Goal: Task Accomplishment & Management: Manage account settings

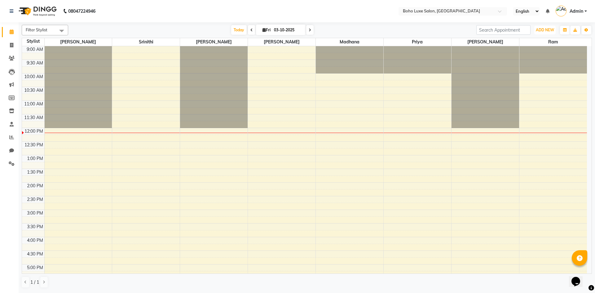
click at [549, 26] on button "ADD NEW Toggle Dropdown" at bounding box center [544, 30] width 21 height 9
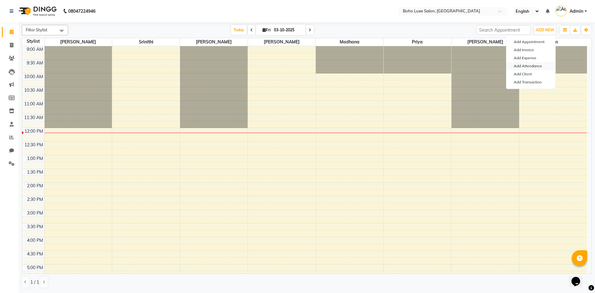
click at [546, 69] on link "Add Attendance" at bounding box center [531, 66] width 49 height 8
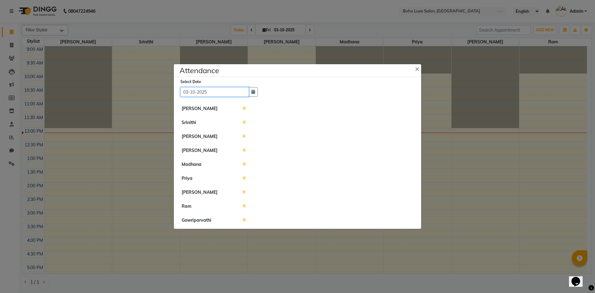
click at [217, 90] on input "03-10-2025" at bounding box center [214, 92] width 69 height 10
select select "10"
select select "2025"
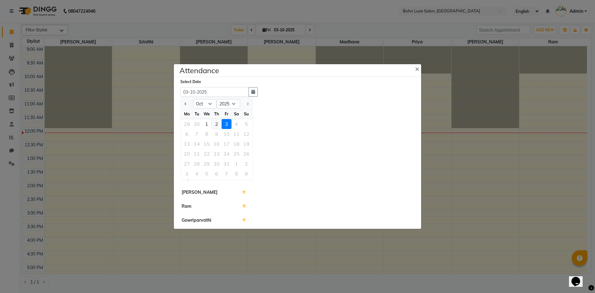
click at [218, 123] on div "2" at bounding box center [217, 124] width 10 height 10
type input "02-10-2025"
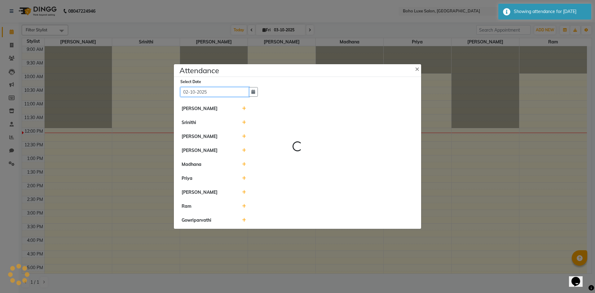
select select "W"
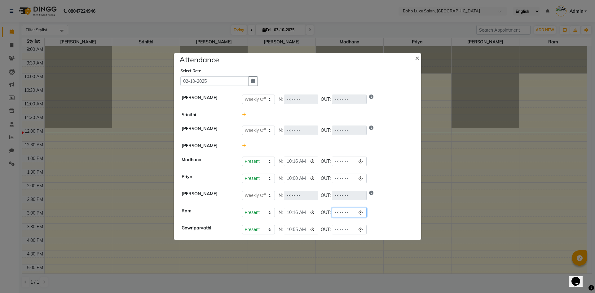
click at [332, 212] on input "time" at bounding box center [349, 213] width 35 height 10
type input "22:45"
click at [332, 228] on input "time" at bounding box center [349, 230] width 35 height 10
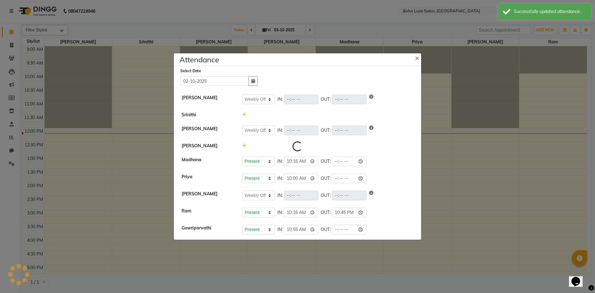
select select "W"
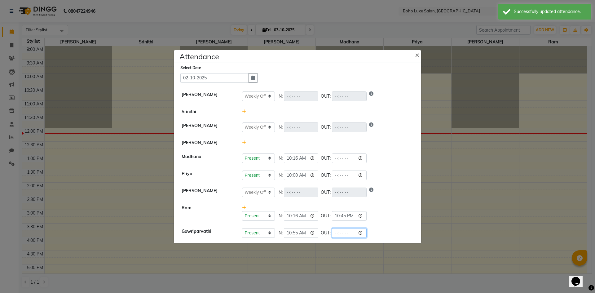
click at [332, 231] on input "time" at bounding box center [349, 233] width 35 height 10
type input "21:28"
click at [389, 192] on div "Present Absent Late Half Day Weekly Off IN: OUT:" at bounding box center [328, 193] width 172 height 10
select select "W"
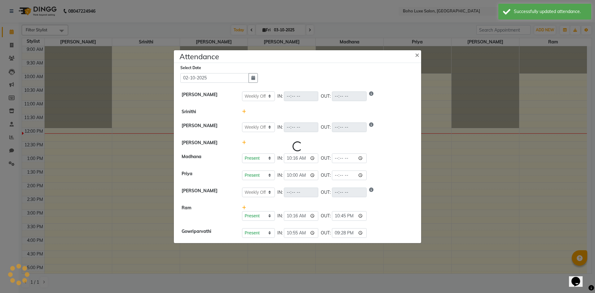
select select "W"
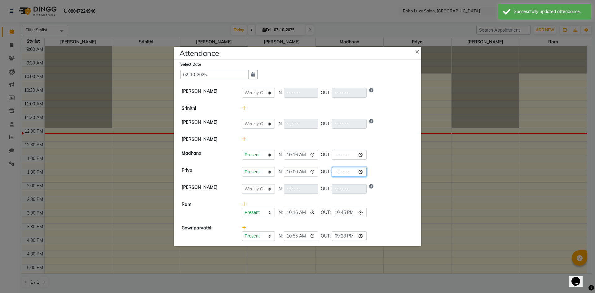
click at [332, 172] on input "time" at bounding box center [349, 172] width 35 height 10
type input "20:01"
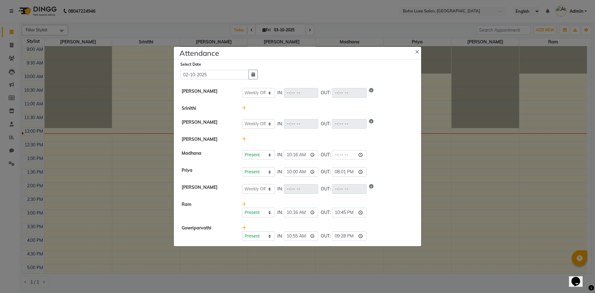
click at [352, 142] on div at bounding box center [327, 139] width 181 height 7
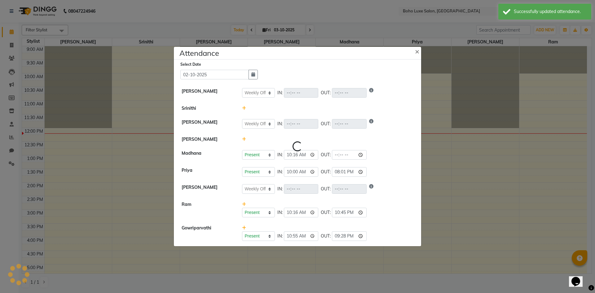
select select "W"
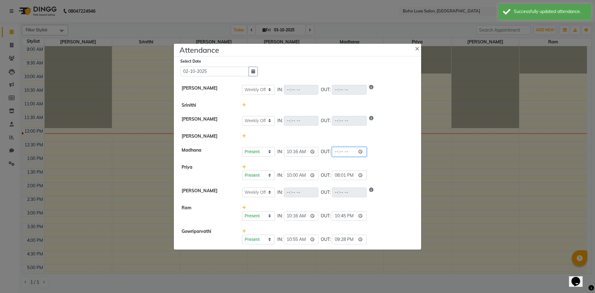
click at [332, 154] on input "time" at bounding box center [349, 152] width 35 height 10
type input "21:00"
click at [361, 152] on div "Present Absent Late Half Day Weekly Off IN: 10:16 OUT: 21:00" at bounding box center [328, 152] width 172 height 10
select select "W"
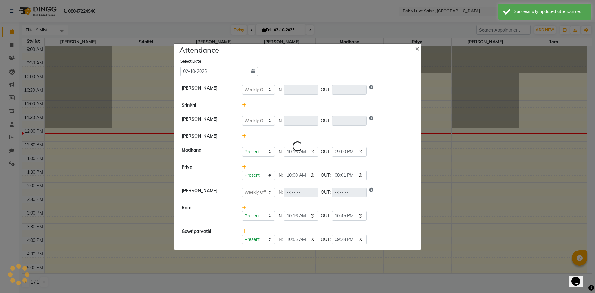
select select "W"
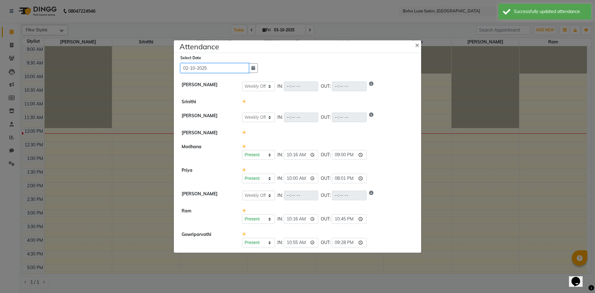
click at [228, 69] on input "02-10-2025" at bounding box center [214, 68] width 69 height 10
select select "10"
select select "2025"
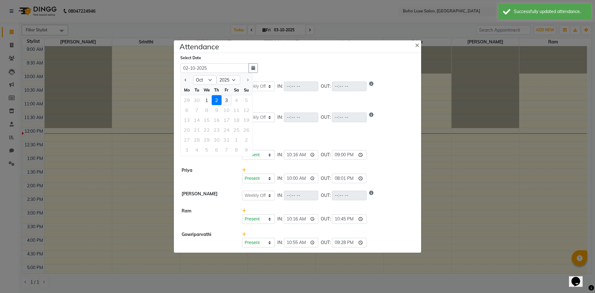
click at [225, 101] on div "3" at bounding box center [227, 100] width 10 height 10
type input "03-10-2025"
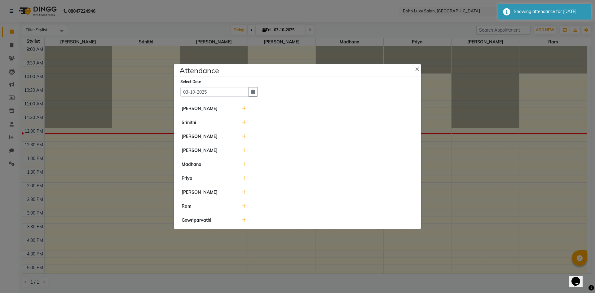
click at [243, 180] on span at bounding box center [244, 178] width 4 height 6
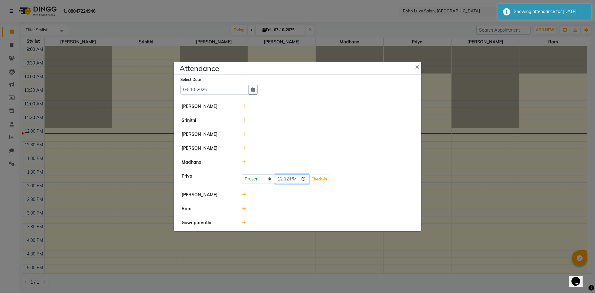
click at [280, 180] on input "12:12" at bounding box center [292, 179] width 35 height 10
type input "10:03"
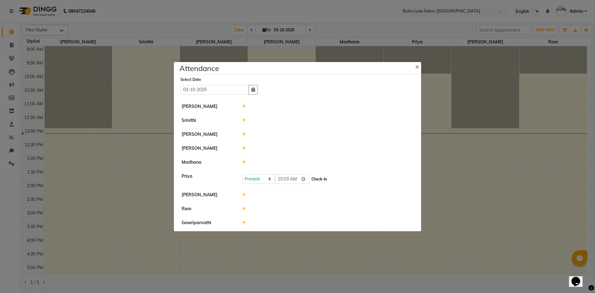
click at [313, 178] on button "Check-In" at bounding box center [319, 179] width 19 height 9
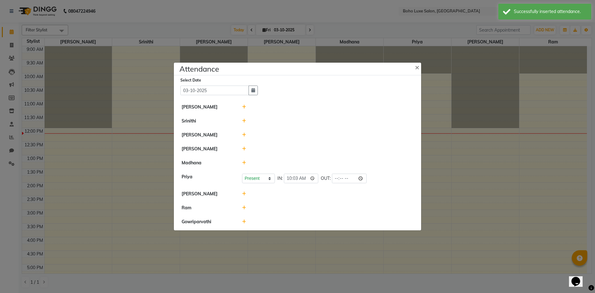
click at [243, 207] on icon at bounding box center [244, 208] width 4 height 4
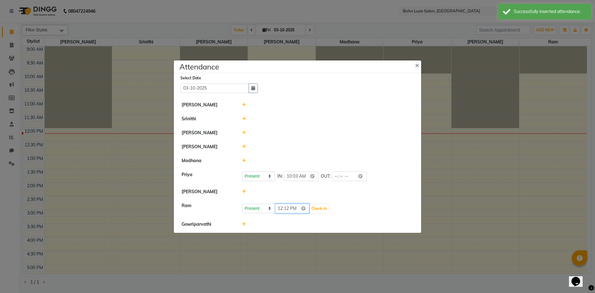
click at [279, 208] on input "12:12" at bounding box center [292, 209] width 35 height 10
type input "10:39"
type input "10:09"
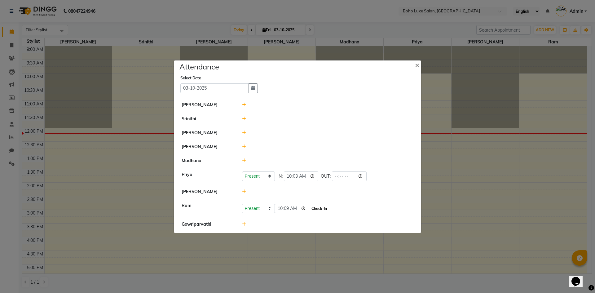
click at [315, 209] on button "Check-In" at bounding box center [319, 208] width 19 height 9
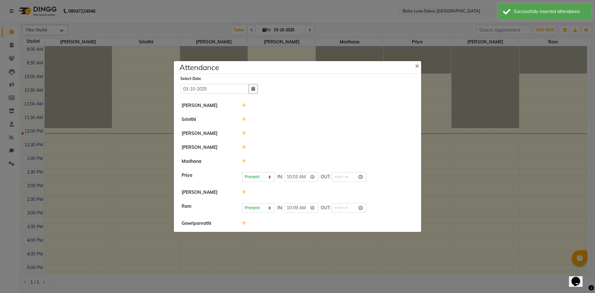
click at [246, 161] on icon at bounding box center [244, 161] width 4 height 4
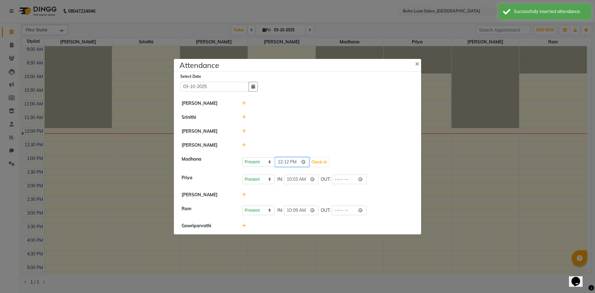
click at [281, 163] on input "12:12" at bounding box center [292, 162] width 35 height 10
type input "10:09"
click at [314, 160] on button "Check-In" at bounding box center [319, 162] width 19 height 9
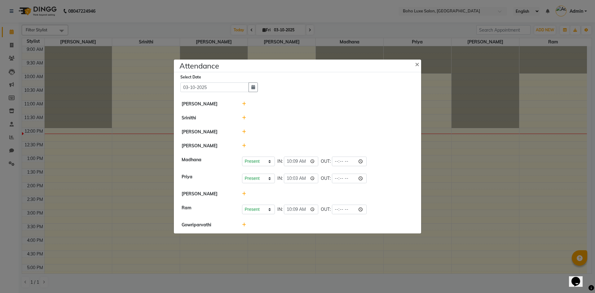
click at [243, 196] on span at bounding box center [244, 194] width 4 height 6
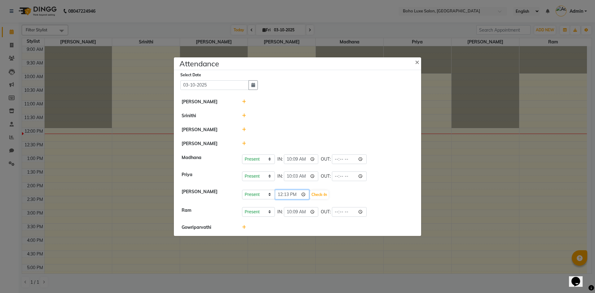
click at [289, 195] on input "12:13" at bounding box center [292, 195] width 35 height 10
type input "12:00"
click at [310, 193] on button "Check-In" at bounding box center [319, 194] width 19 height 9
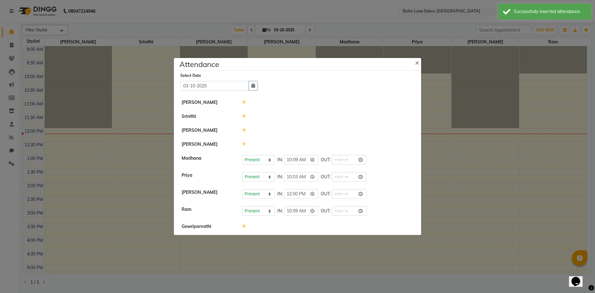
click at [244, 129] on icon at bounding box center [244, 130] width 4 height 4
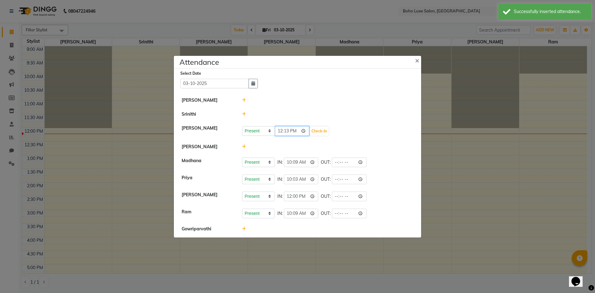
click at [284, 133] on input "12:13" at bounding box center [292, 131] width 35 height 10
type input "12:00"
click at [314, 128] on button "Check-In" at bounding box center [319, 131] width 19 height 9
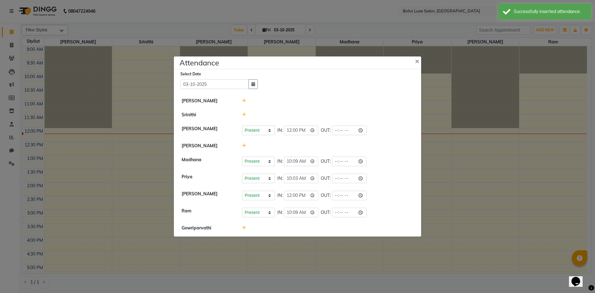
click at [246, 100] on icon at bounding box center [244, 101] width 4 height 4
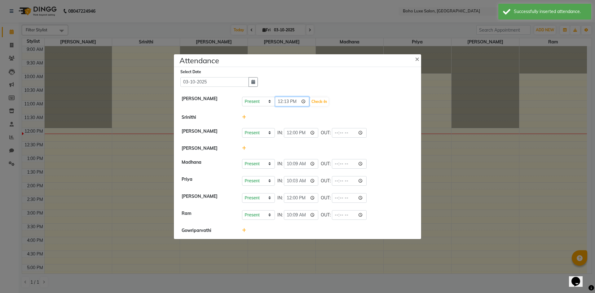
click at [286, 102] on input "12:13" at bounding box center [292, 102] width 35 height 10
type input "12:00"
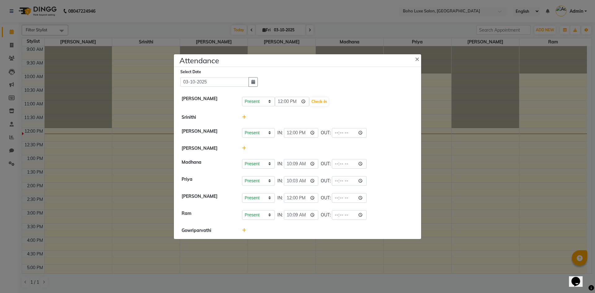
click at [316, 106] on div "Present Absent Late Half Day Weekly Off 12:00 Check-In" at bounding box center [328, 102] width 172 height 10
click at [316, 100] on button "Check-In" at bounding box center [319, 101] width 19 height 9
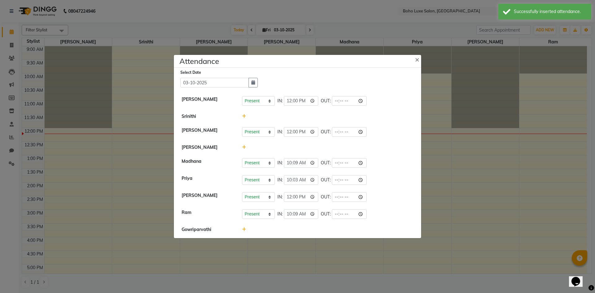
click at [242, 228] on icon at bounding box center [244, 229] width 4 height 4
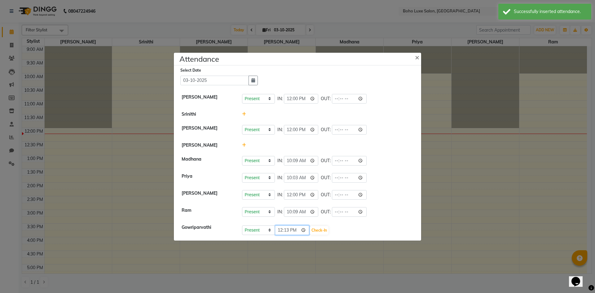
click at [286, 229] on input "12:13" at bounding box center [292, 230] width 35 height 10
type input "12:04"
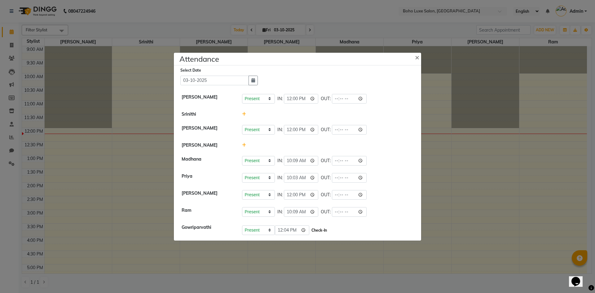
click at [313, 230] on button "Check-In" at bounding box center [319, 230] width 19 height 9
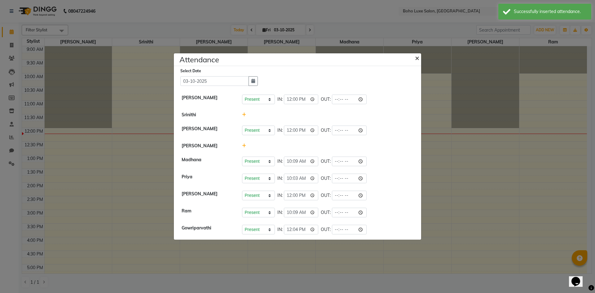
click at [417, 61] on span "×" at bounding box center [417, 57] width 4 height 9
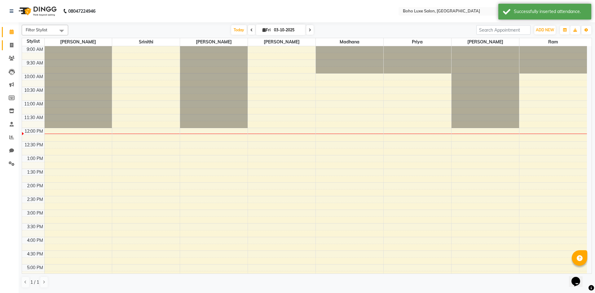
click at [9, 49] on link "Invoice" at bounding box center [9, 45] width 15 height 10
select select "service"
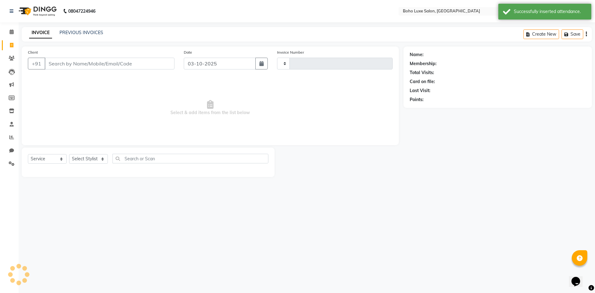
type input "1075"
select select "7694"
click at [60, 34] on link "PREVIOUS INVOICES" at bounding box center [82, 33] width 44 height 6
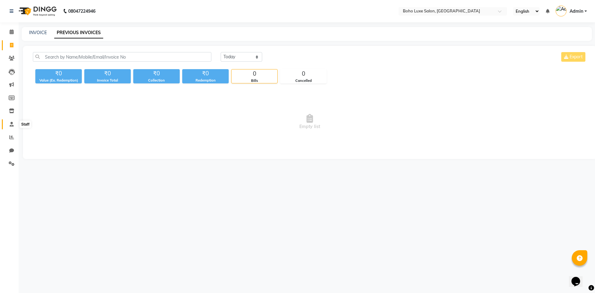
click at [11, 123] on icon at bounding box center [12, 124] width 4 height 5
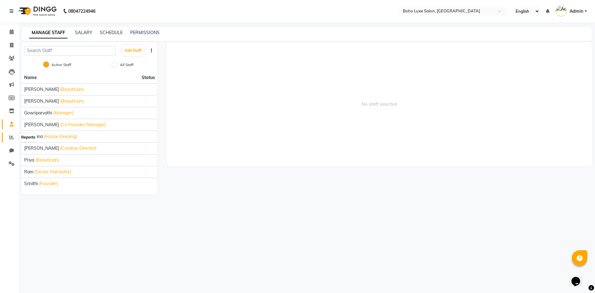
click at [13, 140] on span at bounding box center [11, 137] width 11 height 7
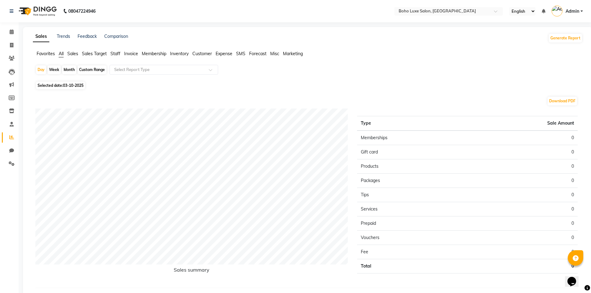
click at [88, 55] on span "Sales Target" at bounding box center [94, 54] width 25 height 6
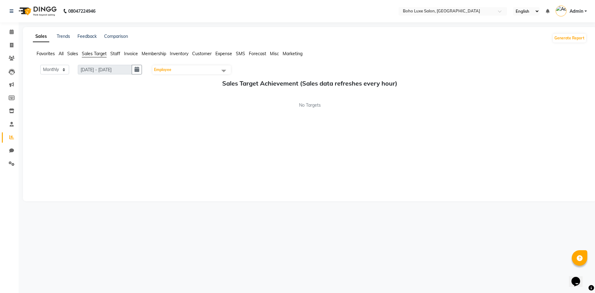
click at [118, 55] on span "Staff" at bounding box center [115, 54] width 10 height 6
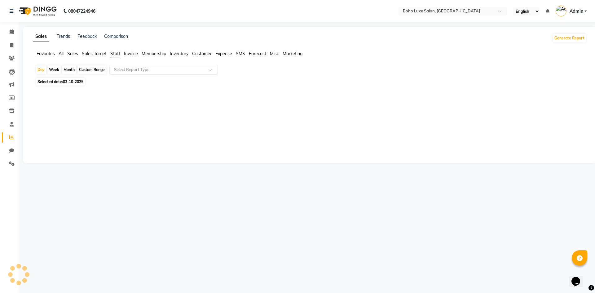
click at [98, 71] on div "Custom Range" at bounding box center [92, 69] width 29 height 9
select select "10"
select select "2025"
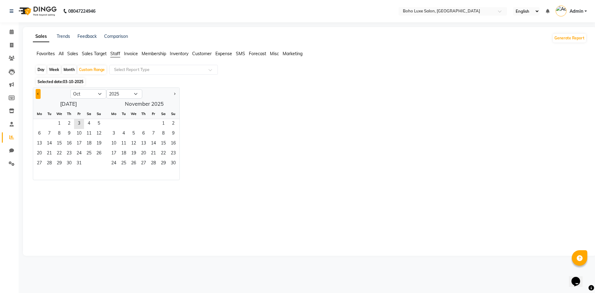
click at [40, 97] on button "Previous month" at bounding box center [38, 94] width 5 height 10
select select "9"
click at [95, 123] on span "7" at bounding box center [99, 124] width 10 height 10
click at [148, 123] on span "2" at bounding box center [144, 124] width 10 height 10
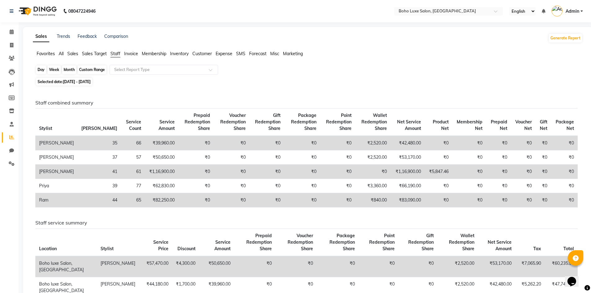
click at [88, 72] on div "Custom Range" at bounding box center [92, 69] width 29 height 9
select select "9"
select select "2025"
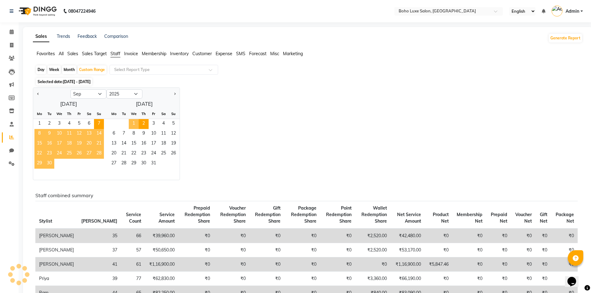
drag, startPoint x: 189, startPoint y: 112, endPoint x: 189, endPoint y: 116, distance: 4.4
click at [189, 116] on div "Jan Feb Mar Apr May Jun [DATE] Aug Sep Oct Nov [DATE] 2016 2017 2018 2019 2020 …" at bounding box center [307, 133] width 549 height 93
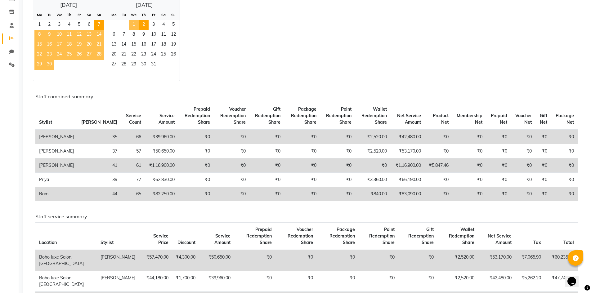
scroll to position [93, 0]
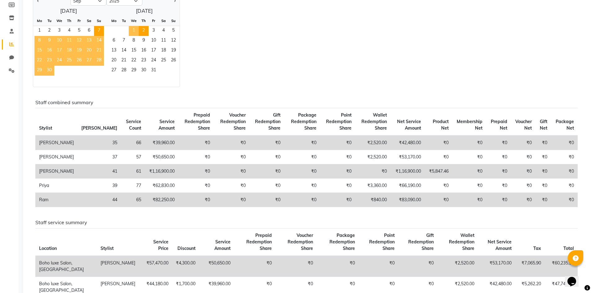
click at [205, 65] on div "Jan Feb Mar Apr May Jun [DATE] Aug Sep Oct Nov [DATE] 2016 2017 2018 2019 2020 …" at bounding box center [307, 40] width 549 height 93
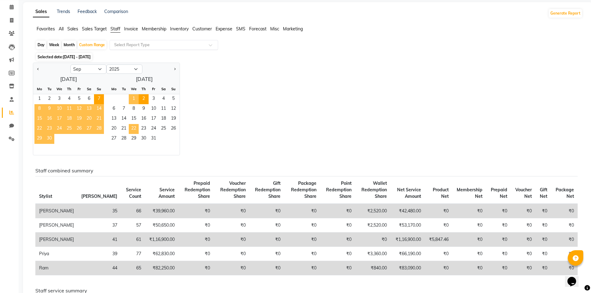
scroll to position [0, 0]
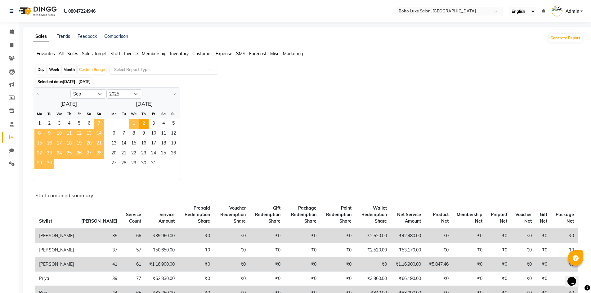
click at [95, 123] on span "7" at bounding box center [99, 124] width 10 height 10
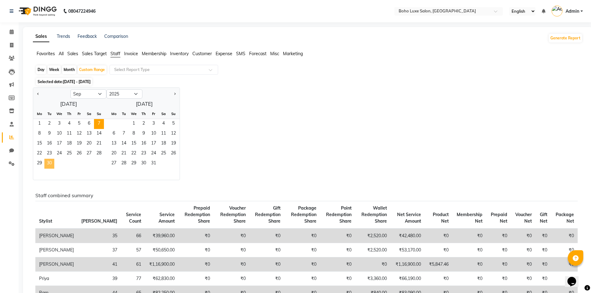
click at [44, 165] on span "30" at bounding box center [49, 164] width 10 height 10
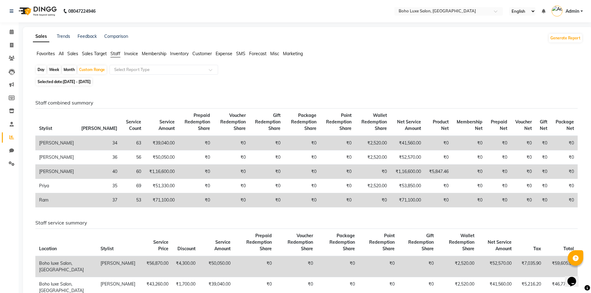
click at [91, 86] on div "Day Week Month Custom Range Select Report Type Selected date: [DATE] - [DATE] S…" at bounding box center [307, 261] width 549 height 392
click at [91, 83] on span "[DATE] - [DATE]" at bounding box center [77, 81] width 28 height 5
select select "9"
select select "2025"
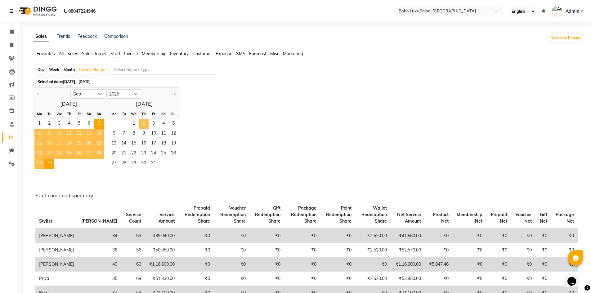
click at [148, 125] on span "2" at bounding box center [144, 124] width 10 height 10
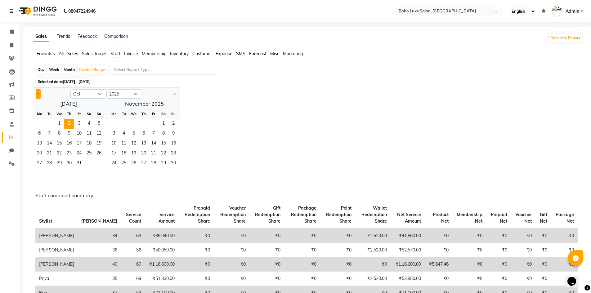
click at [40, 98] on button "Previous month" at bounding box center [38, 94] width 5 height 10
select select "9"
click at [102, 124] on span "7" at bounding box center [99, 124] width 10 height 10
click at [145, 126] on span "2" at bounding box center [144, 124] width 10 height 10
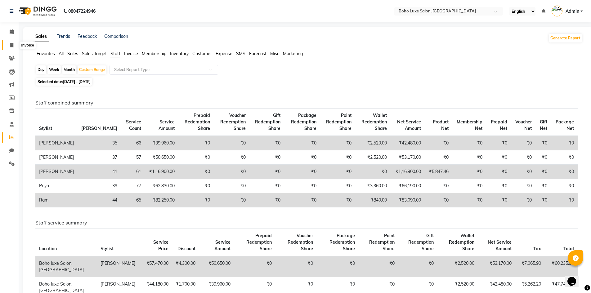
click at [13, 43] on icon at bounding box center [11, 45] width 3 height 5
select select "service"
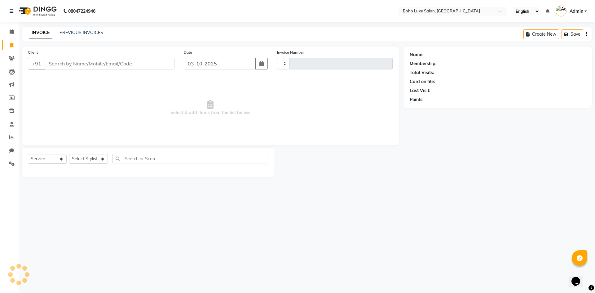
type input "1075"
select select "7694"
click at [88, 35] on div "PREVIOUS INVOICES" at bounding box center [82, 32] width 44 height 7
click at [91, 33] on link "PREVIOUS INVOICES" at bounding box center [82, 33] width 44 height 6
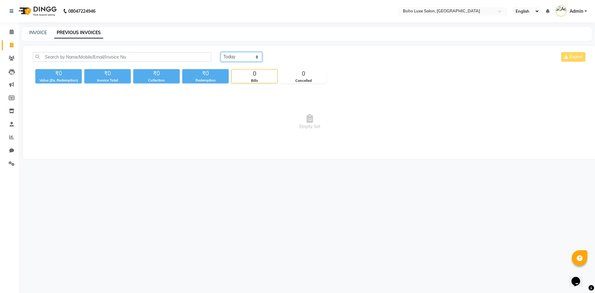
click at [238, 59] on select "[DATE] [DATE] Custom Range" at bounding box center [242, 57] width 42 height 10
click at [221, 52] on select "[DATE] [DATE] Custom Range" at bounding box center [242, 57] width 42 height 10
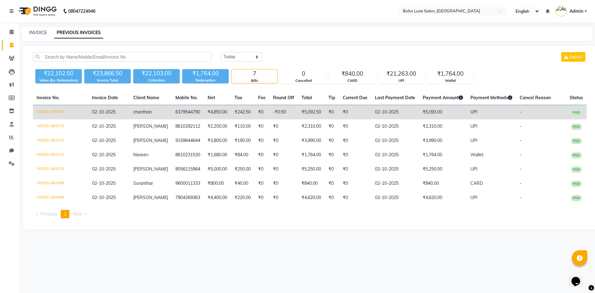
click at [419, 113] on td "₹5,093.00" at bounding box center [443, 112] width 48 height 15
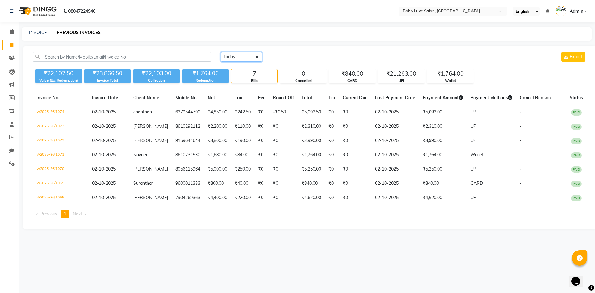
click at [244, 55] on select "[DATE] [DATE] Custom Range" at bounding box center [242, 57] width 42 height 10
select select "range"
click at [221, 52] on select "[DATE] [DATE] Custom Range" at bounding box center [242, 57] width 42 height 10
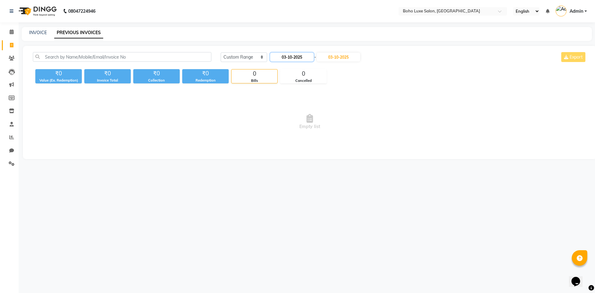
click at [293, 57] on input "03-10-2025" at bounding box center [291, 57] width 43 height 9
select select "10"
select select "2025"
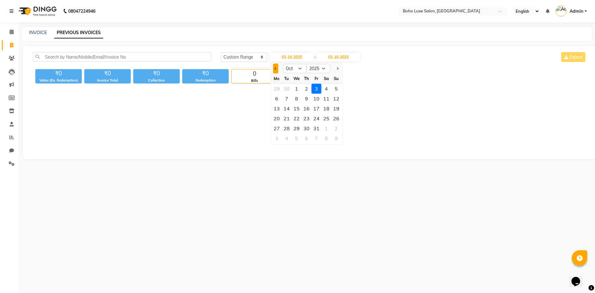
click at [273, 69] on button "Previous month" at bounding box center [275, 69] width 5 height 10
select select "9"
click at [335, 90] on div "7" at bounding box center [336, 89] width 10 height 10
type input "[DATE]"
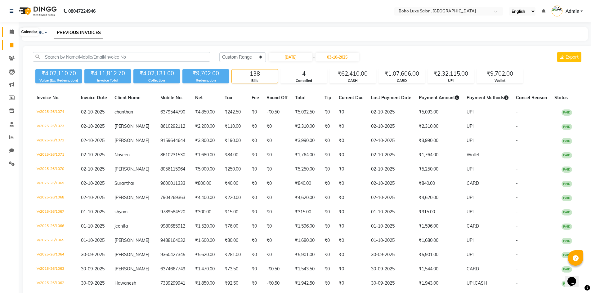
click at [10, 31] on icon at bounding box center [12, 31] width 4 height 5
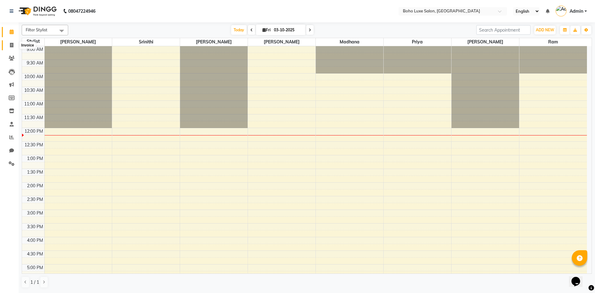
click at [9, 47] on span at bounding box center [11, 45] width 11 height 7
select select "7694"
select select "service"
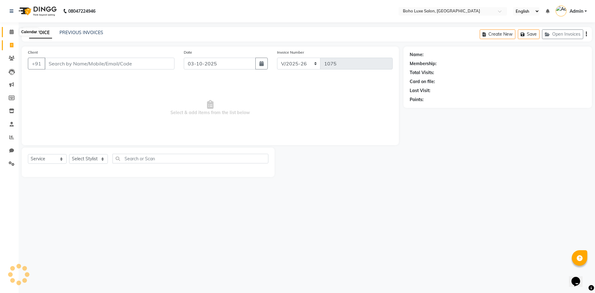
click at [11, 32] on icon at bounding box center [12, 31] width 4 height 5
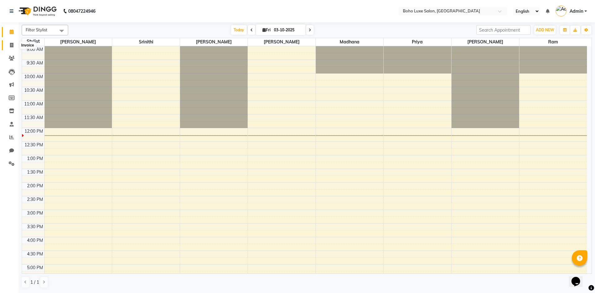
click at [13, 42] on span at bounding box center [11, 45] width 11 height 7
select select "service"
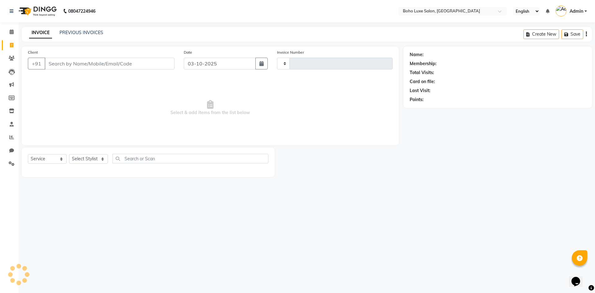
type input "1075"
select select "7694"
click at [91, 35] on div "PREVIOUS INVOICES" at bounding box center [82, 32] width 44 height 7
click at [92, 33] on link "PREVIOUS INVOICES" at bounding box center [82, 33] width 44 height 6
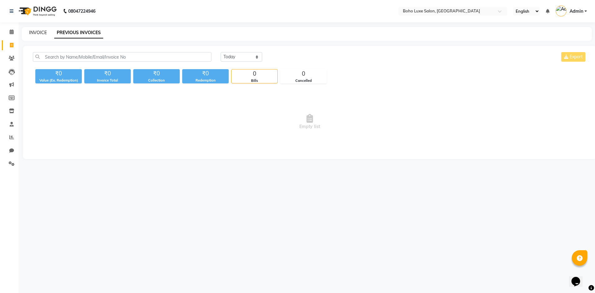
click at [39, 32] on link "INVOICE" at bounding box center [38, 33] width 18 height 6
select select "7694"
select select "service"
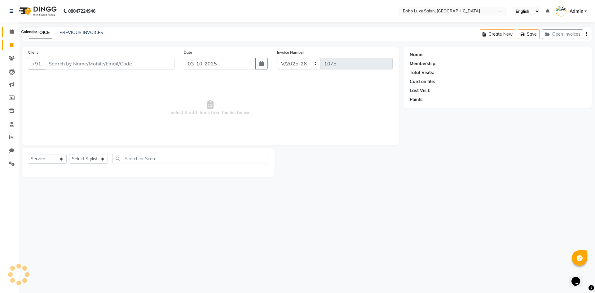
click at [13, 32] on icon at bounding box center [12, 31] width 4 height 5
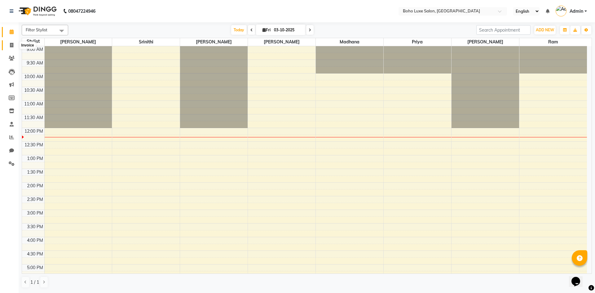
click at [14, 45] on span at bounding box center [11, 45] width 11 height 7
select select "7694"
select select "service"
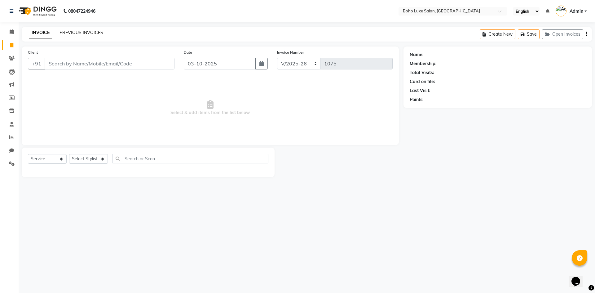
click at [66, 33] on link "PREVIOUS INVOICES" at bounding box center [82, 33] width 44 height 6
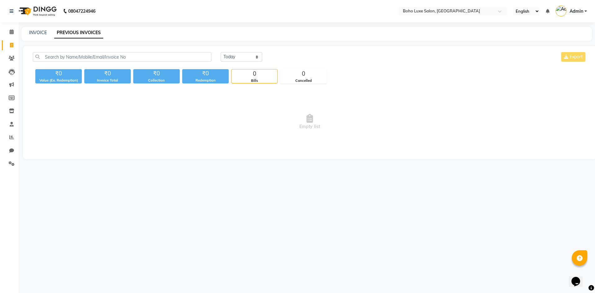
click at [38, 35] on div "INVOICE" at bounding box center [38, 32] width 18 height 7
click at [39, 33] on link "INVOICE" at bounding box center [38, 33] width 18 height 6
select select "service"
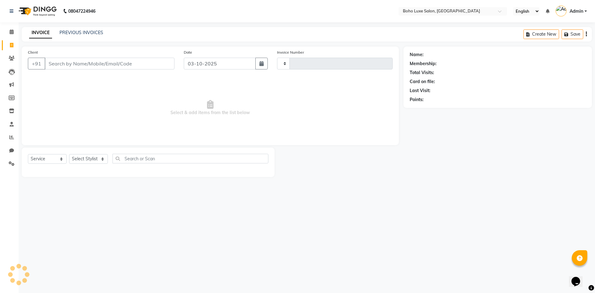
type input "1075"
select select "7694"
click at [10, 32] on icon at bounding box center [12, 31] width 4 height 5
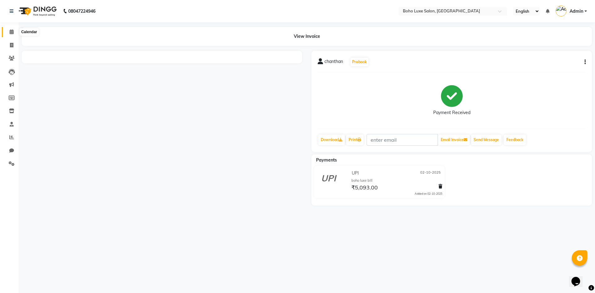
click at [7, 33] on span at bounding box center [11, 32] width 11 height 7
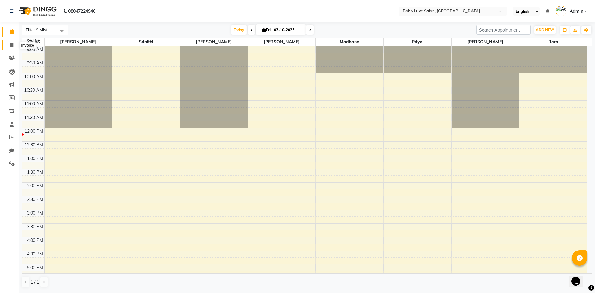
click at [11, 46] on icon at bounding box center [11, 45] width 3 height 5
select select "service"
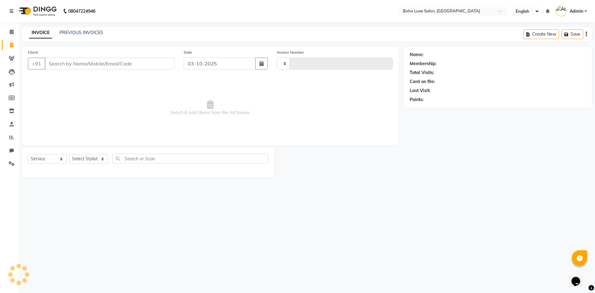
type input "1075"
select select "7694"
click at [99, 32] on link "PREVIOUS INVOICES" at bounding box center [82, 33] width 44 height 6
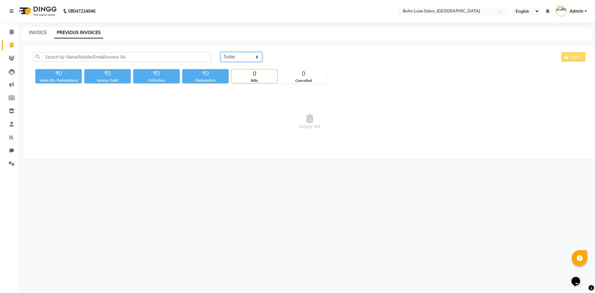
click at [246, 56] on select "[DATE] [DATE] Custom Range" at bounding box center [242, 57] width 42 height 10
select select "[DATE]"
click at [221, 52] on select "[DATE] [DATE] Custom Range" at bounding box center [242, 57] width 42 height 10
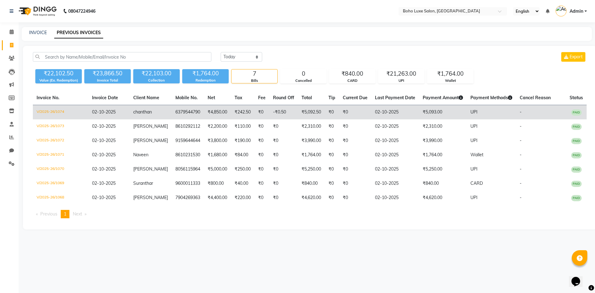
click at [574, 114] on span "PAID" at bounding box center [576, 112] width 11 height 6
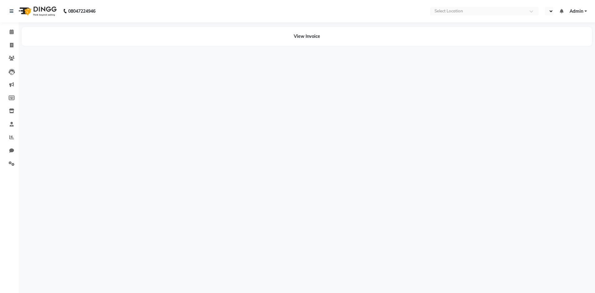
select select "en"
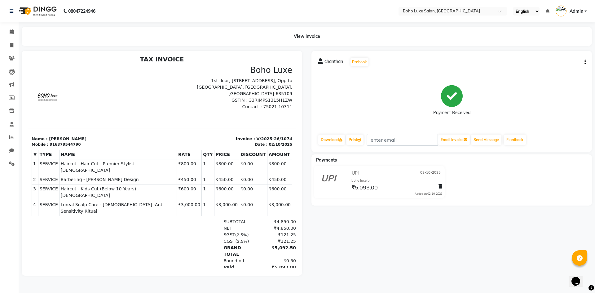
scroll to position [5, 0]
